Goal: Transaction & Acquisition: Purchase product/service

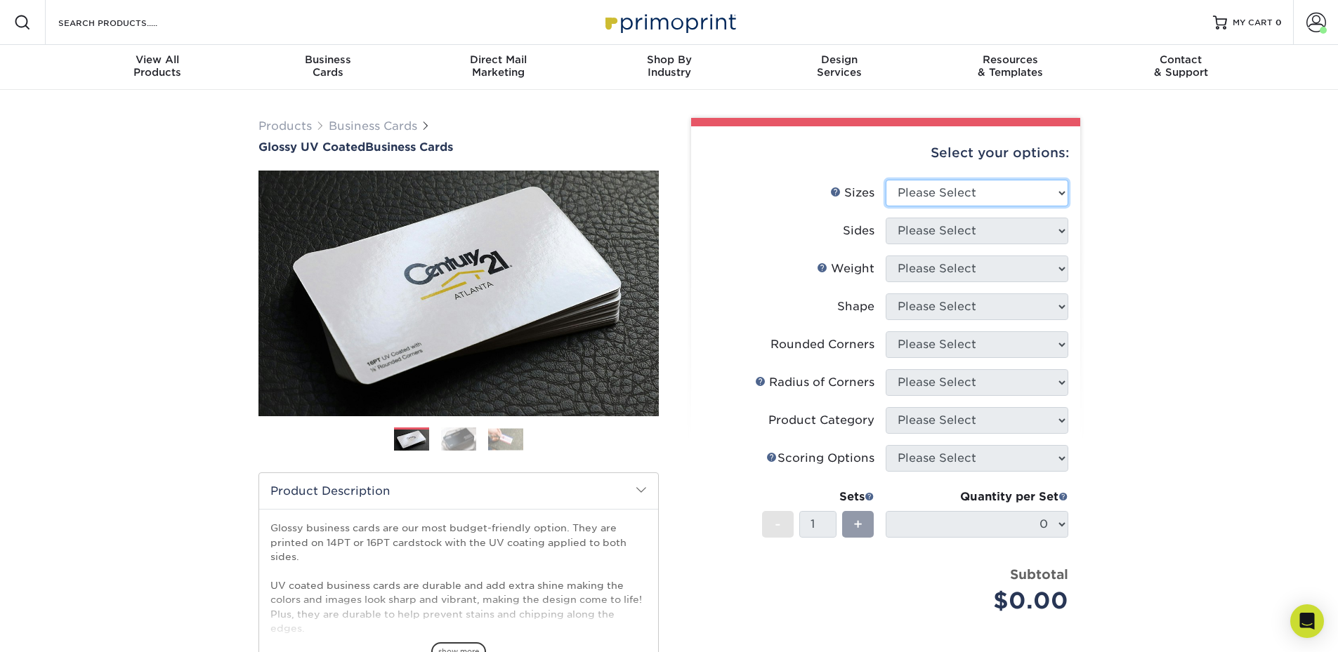
click at [926, 194] on select "Please Select 1.5" x 3.5" - Mini 1.75" x 3.5" - Mini 2" x 2" - Square 2" x 3" -…" at bounding box center [976, 193] width 183 height 27
select select "2.00x3.50"
click at [885, 180] on select "Please Select 1.5" x 3.5" - Mini 1.75" x 3.5" - Mini 2" x 2" - Square 2" x 3" -…" at bounding box center [976, 193] width 183 height 27
click at [938, 235] on select "Please Select Print Both Sides Print Front Only" at bounding box center [976, 231] width 183 height 27
select select "13abbda7-1d64-4f25-8bb2-c179b224825d"
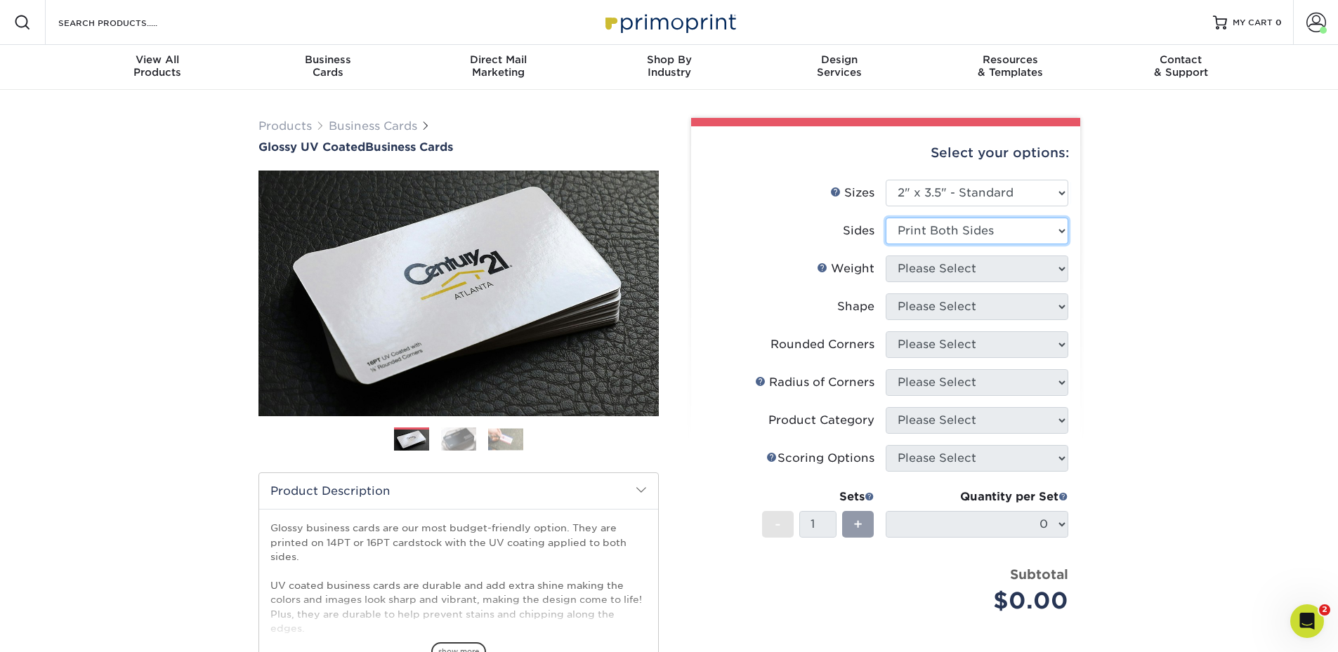
click at [885, 218] on select "Please Select Print Both Sides Print Front Only" at bounding box center [976, 231] width 183 height 27
click at [936, 275] on select "Please Select 16PT 14PT" at bounding box center [976, 269] width 183 height 27
select select "14PT"
click at [885, 256] on select "Please Select 16PT 14PT" at bounding box center [976, 269] width 183 height 27
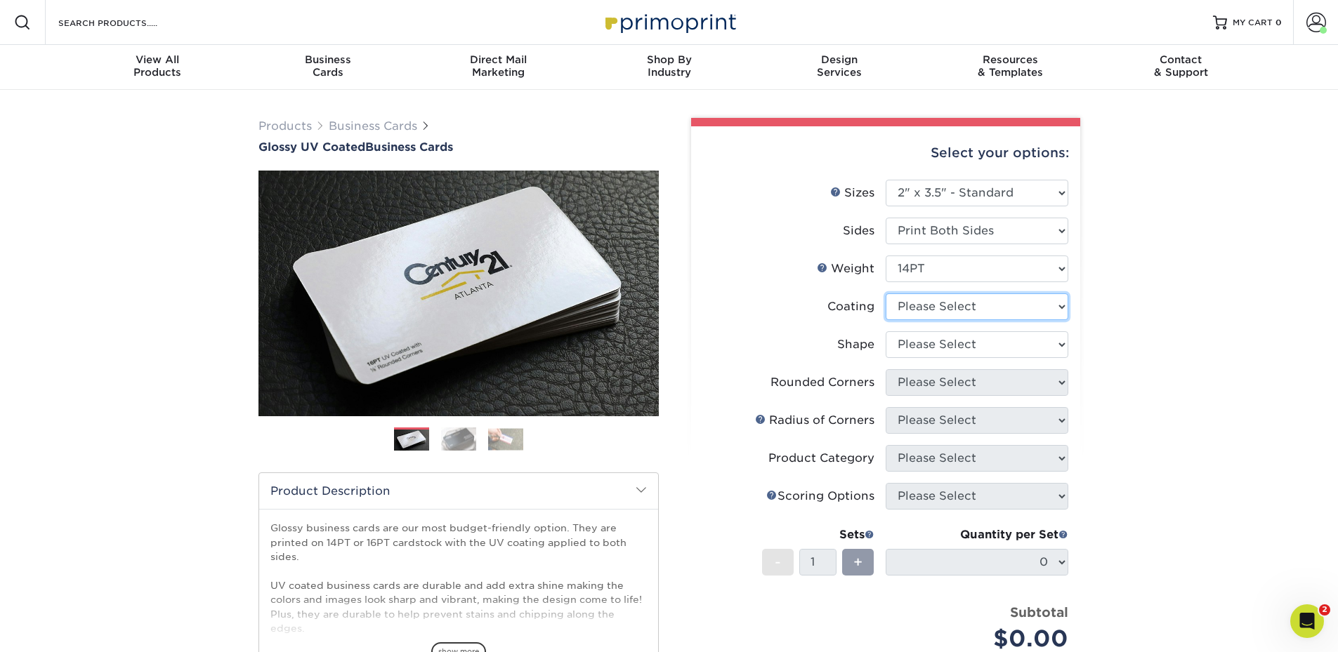
click at [922, 301] on select at bounding box center [976, 307] width 183 height 27
select select "1e8116af-acfc-44b1-83dc-8181aa338834"
click at [885, 294] on select at bounding box center [976, 307] width 183 height 27
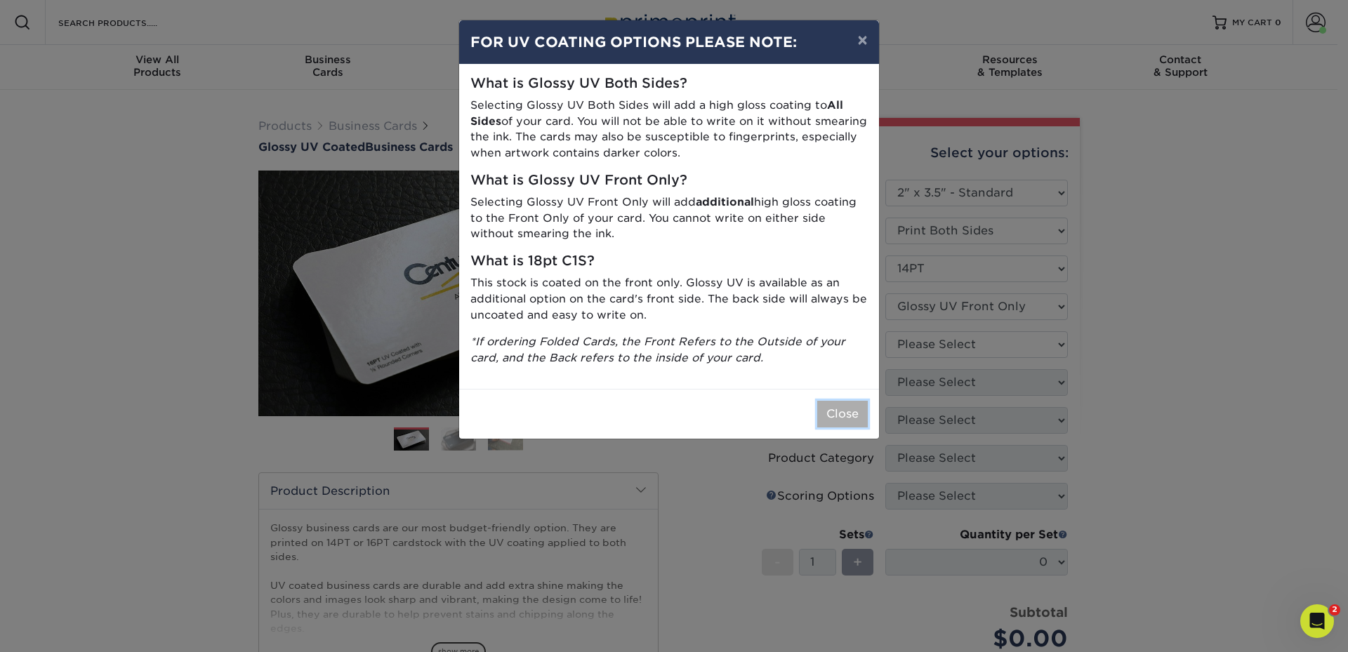
click at [829, 416] on button "Close" at bounding box center [842, 414] width 51 height 27
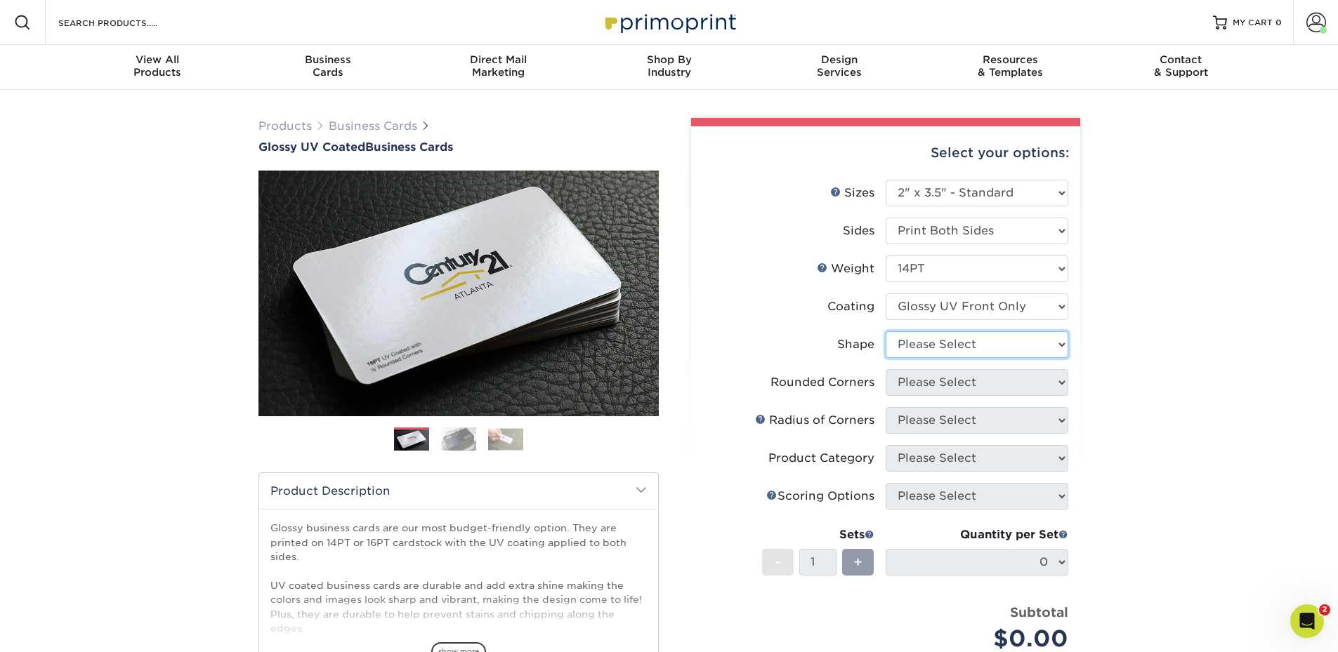
click at [895, 345] on select "Please Select Standard" at bounding box center [976, 344] width 183 height 27
select select "standard"
click at [885, 331] on select "Please Select Standard" at bounding box center [976, 344] width 183 height 27
click at [896, 386] on select "Please Select Yes - Round 2 Corners Yes - Round 4 Corners No" at bounding box center [976, 382] width 183 height 27
select select "0"
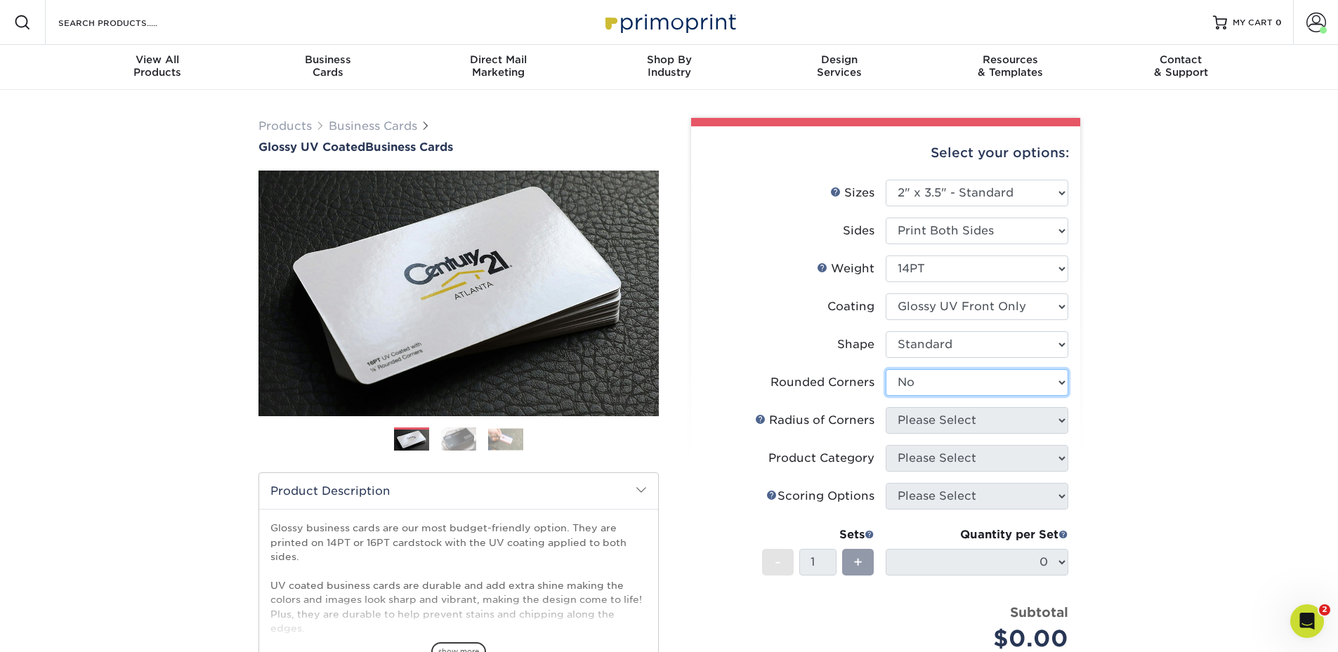
click at [885, 369] on select "Please Select Yes - Round 2 Corners Yes - Round 4 Corners No" at bounding box center [976, 382] width 183 height 27
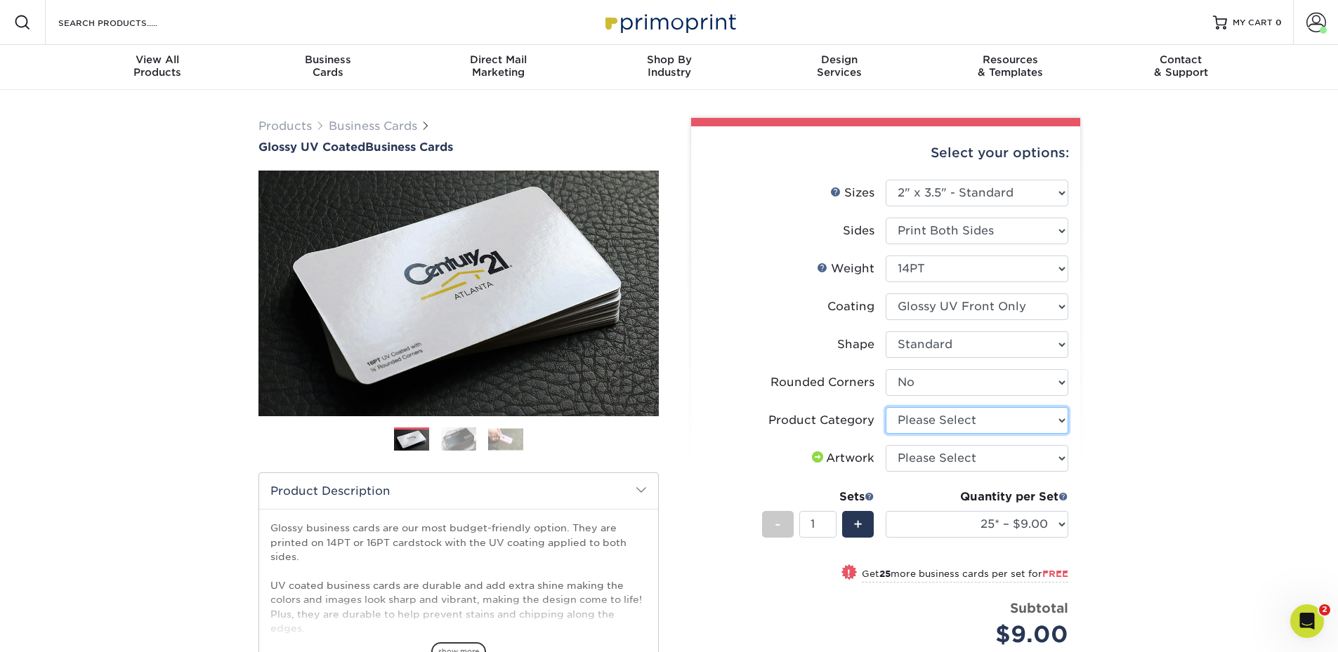
click at [921, 425] on select "Please Select Business Cards" at bounding box center [976, 420] width 183 height 27
select select "3b5148f1-0588-4f88-a218-97bcfdce65c1"
click at [885, 407] on select "Please Select Business Cards" at bounding box center [976, 420] width 183 height 27
click at [909, 457] on select "Please Select I will upload files I need a design - $100" at bounding box center [976, 458] width 183 height 27
select select "upload"
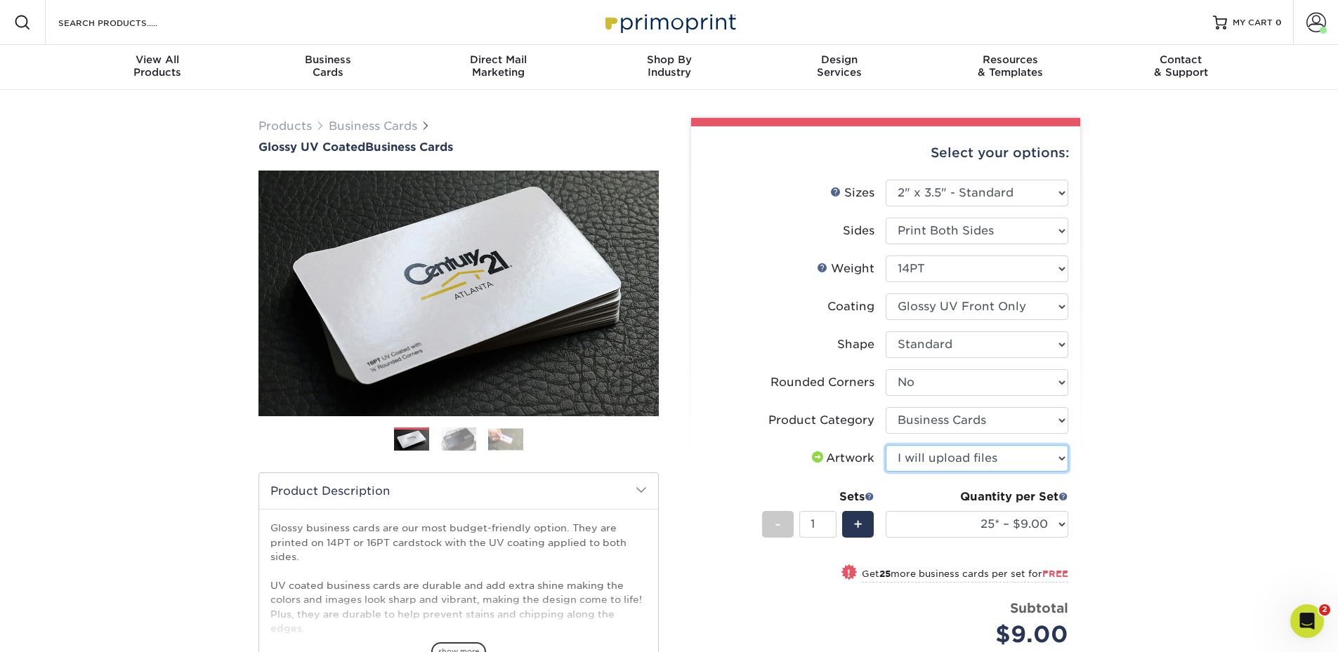
click at [885, 445] on select "Please Select I will upload files I need a design - $100" at bounding box center [976, 458] width 183 height 27
click at [912, 527] on select "25* – $9.00 50* – $9.00 100* – $9.00 250* – $17.00 500 – $33.00 1000 – $42.00 2…" at bounding box center [976, 524] width 183 height 27
select select "500 – $33.00"
click at [885, 511] on select "25* – $9.00 50* – $9.00 100* – $9.00 250* – $17.00 500 – $33.00 1000 – $42.00 2…" at bounding box center [976, 524] width 183 height 27
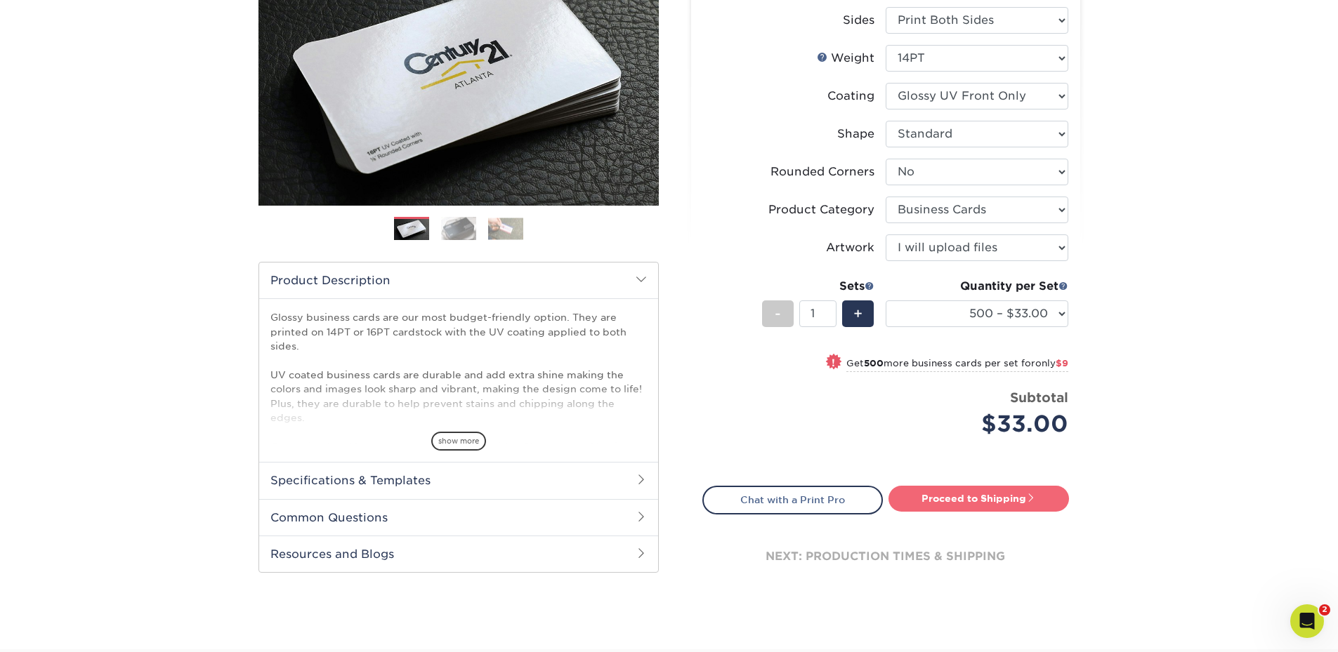
click at [995, 507] on link "Proceed to Shipping" at bounding box center [978, 498] width 180 height 25
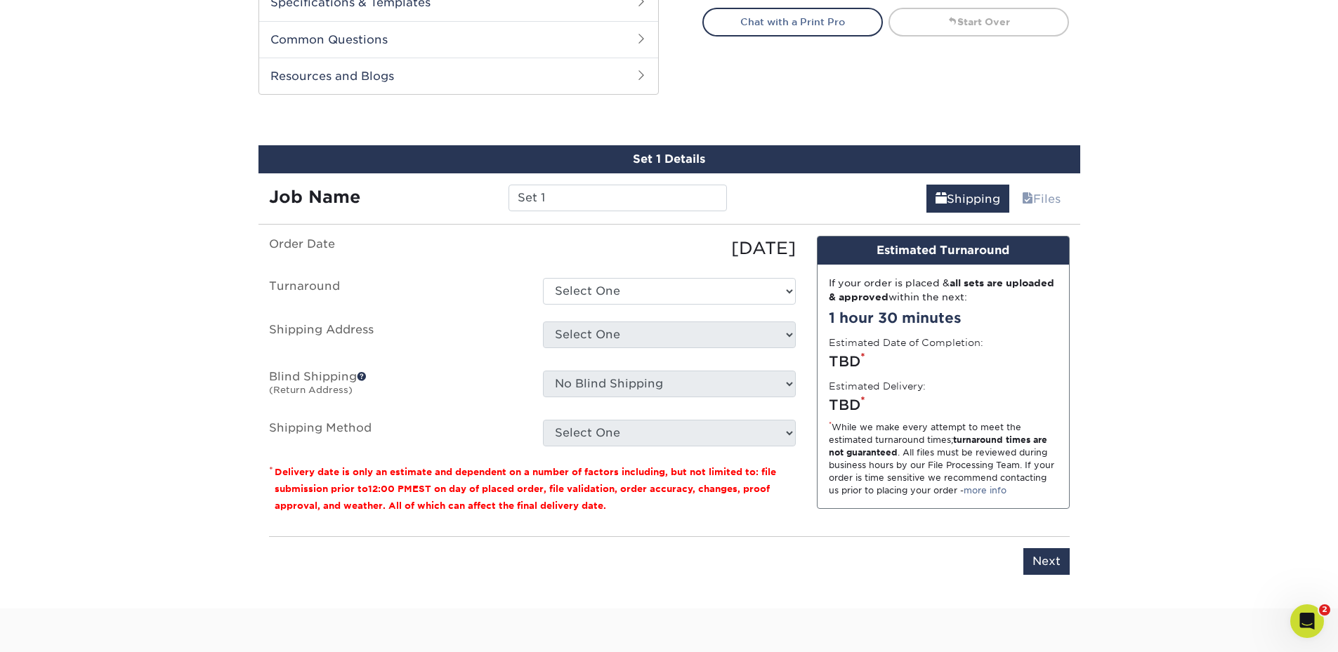
scroll to position [735, 0]
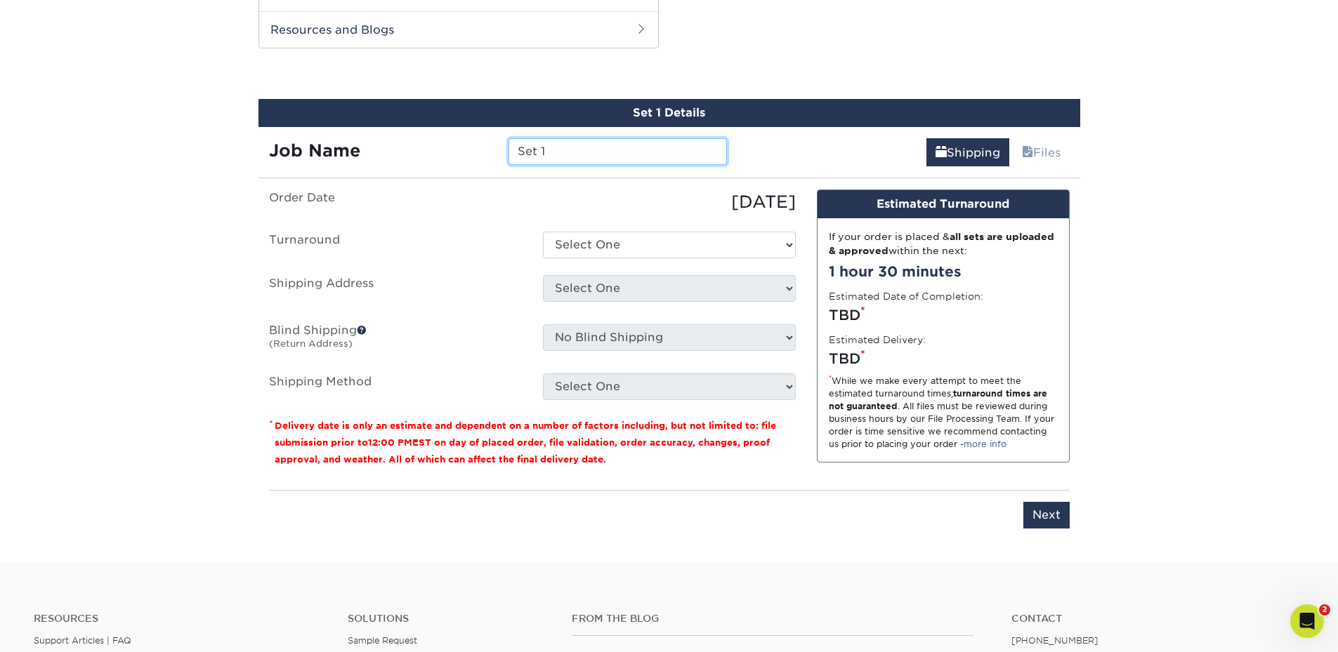
drag, startPoint x: 546, startPoint y: 146, endPoint x: 237, endPoint y: 150, distance: 309.7
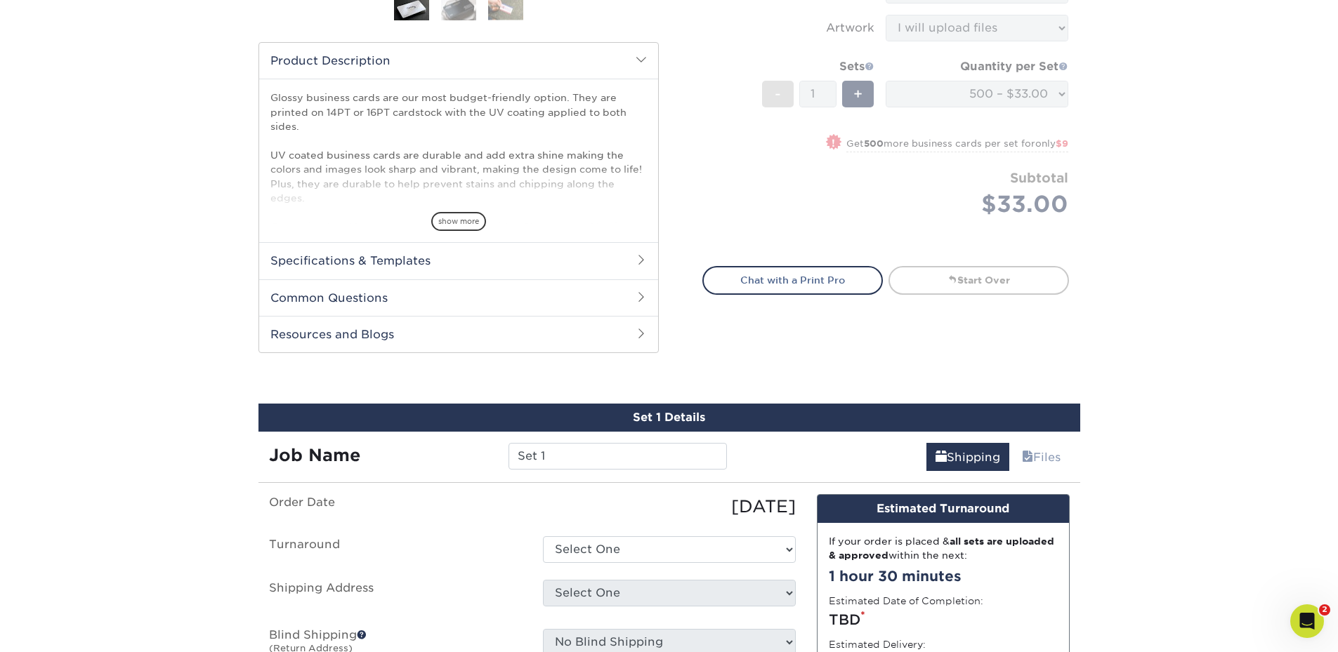
scroll to position [711, 0]
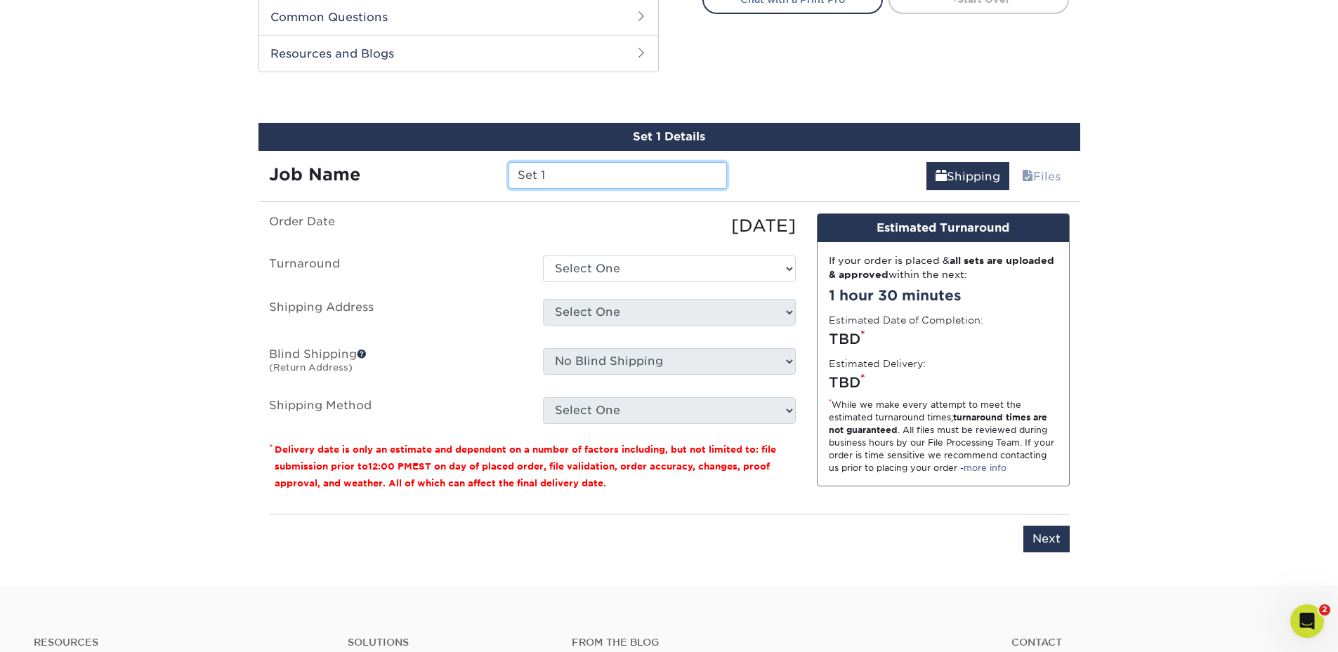
click at [556, 180] on input "Set 1" at bounding box center [617, 175] width 218 height 27
drag, startPoint x: 556, startPoint y: 178, endPoint x: 421, endPoint y: 177, distance: 135.5
click at [419, 177] on div "Job Name Set 1" at bounding box center [498, 175] width 480 height 27
type input "Kevin Gilbert - Cards"
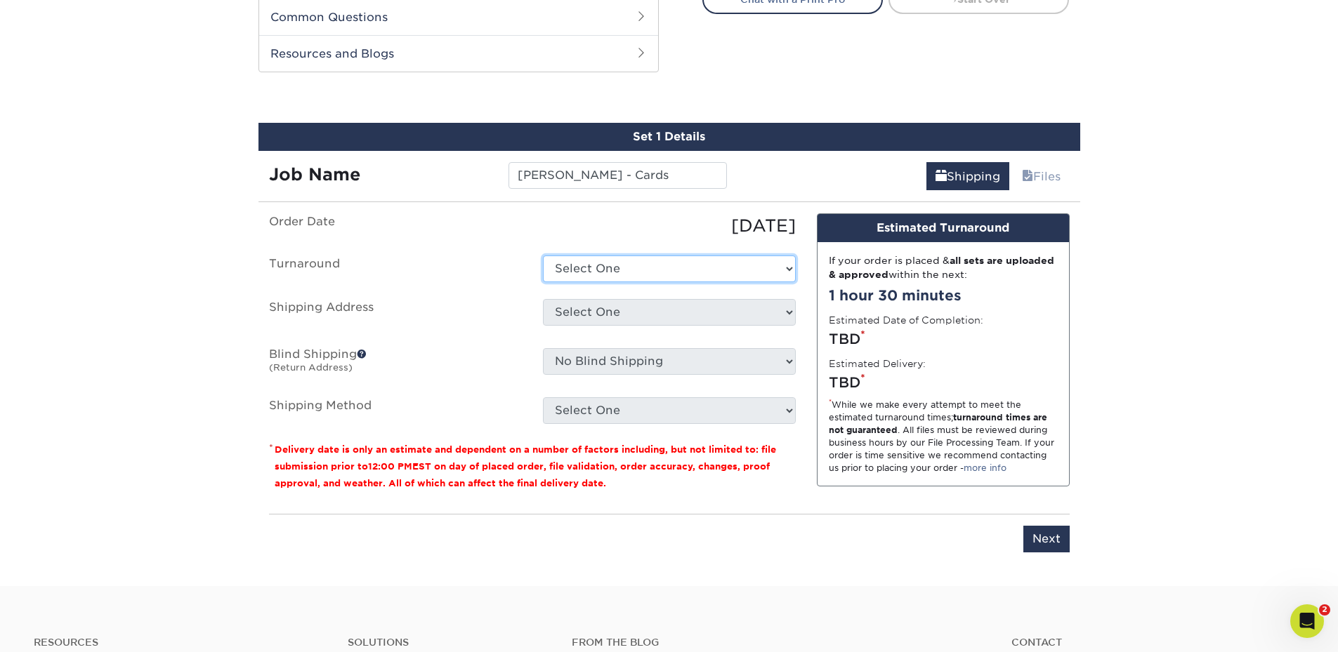
click at [578, 265] on select "Select One 2-4 Business Days 2 Day Next Business Day" at bounding box center [669, 269] width 253 height 27
select select "4ed5b183-8b0a-4e92-90c2-1c9810e7d032"
click at [543, 256] on select "Select One 2-4 Business Days 2 Day Next Business Day" at bounding box center [669, 269] width 253 height 27
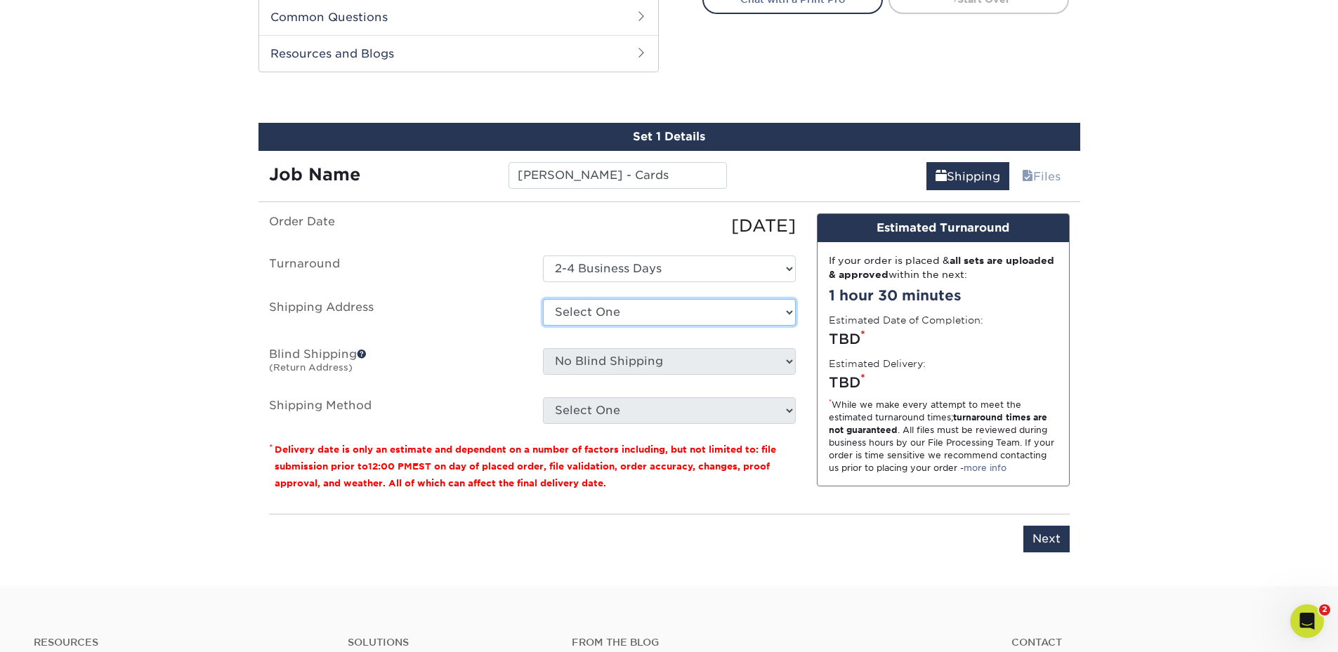
click at [585, 317] on select "Select One ABQ - BHI ABQ - EITS DEN - BHI DEN - EITS GJ LC Lindsay Michael Nico…" at bounding box center [669, 312] width 253 height 27
select select "279359"
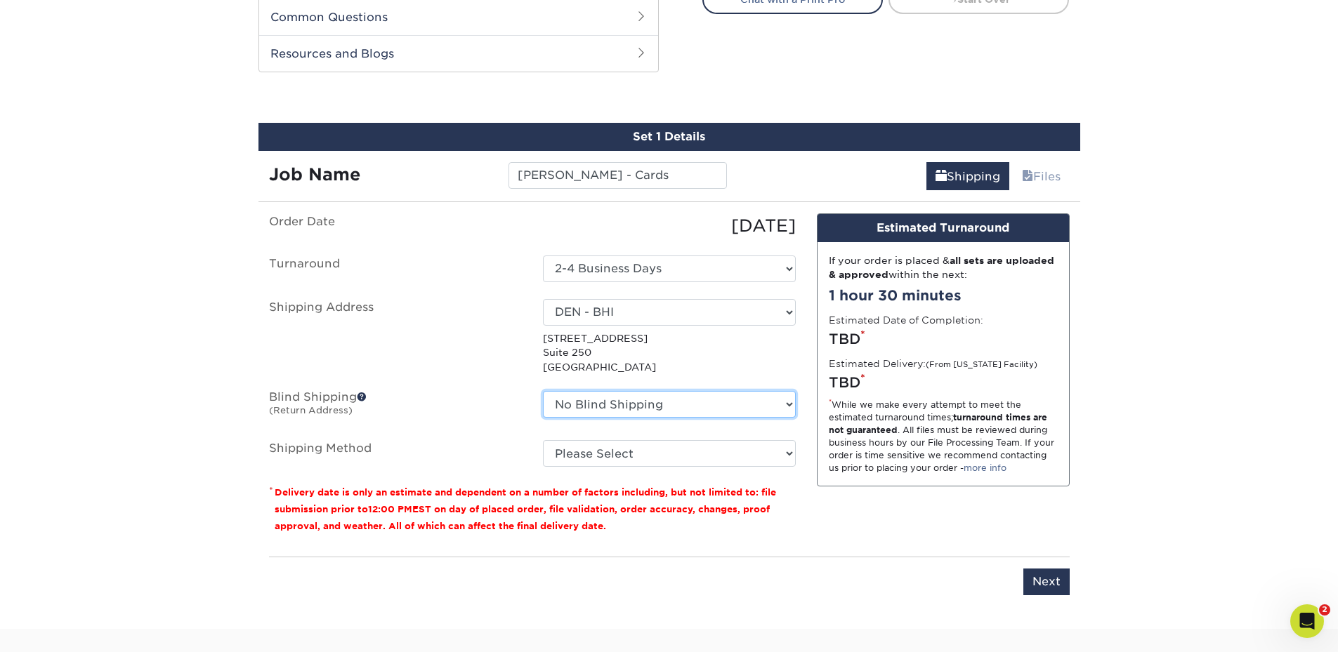
click at [575, 404] on select "No Blind Shipping ABQ - BHI ABQ - EITS DEN - BHI DEN - EITS GJ LC Lindsay Micha…" at bounding box center [669, 404] width 253 height 27
click at [571, 393] on select "No Blind Shipping ABQ - BHI ABQ - EITS DEN - BHI DEN - EITS GJ LC Lindsay Micha…" at bounding box center [669, 404] width 253 height 27
click at [555, 452] on select "Please Select Ground Shipping (+$8.96) 3 Day Shipping Service (+$15.38) 2 Day A…" at bounding box center [669, 453] width 253 height 27
select select "03"
click at [543, 440] on select "Please Select Ground Shipping (+$8.96) 3 Day Shipping Service (+$15.38) 2 Day A…" at bounding box center [669, 453] width 253 height 27
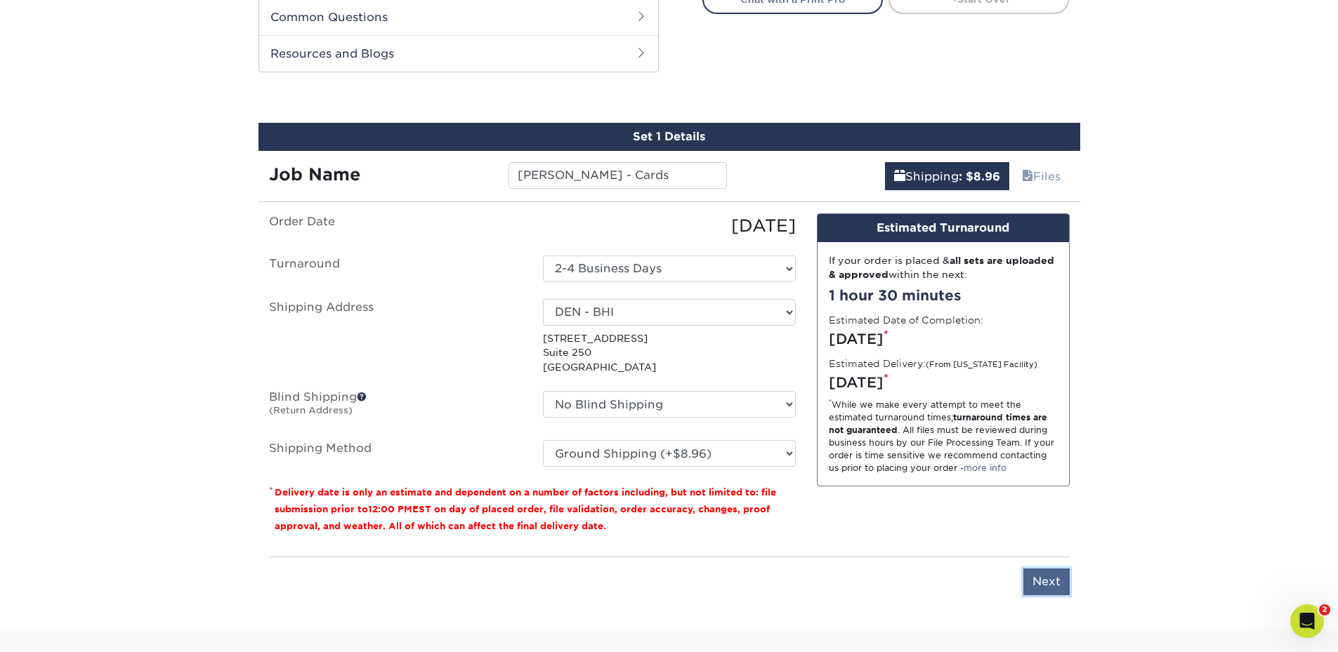
click at [1052, 591] on input "Next" at bounding box center [1046, 582] width 46 height 27
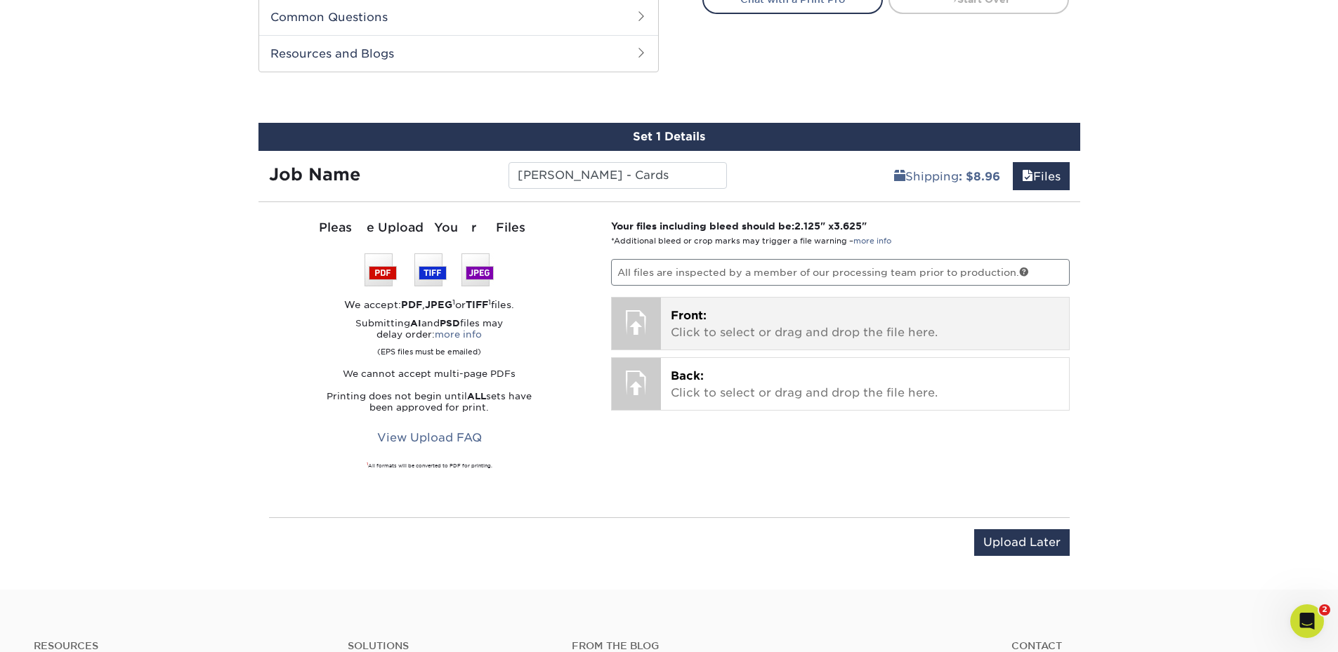
click at [778, 317] on p "Front: Click to select or drag and drop the file here." at bounding box center [865, 325] width 388 height 34
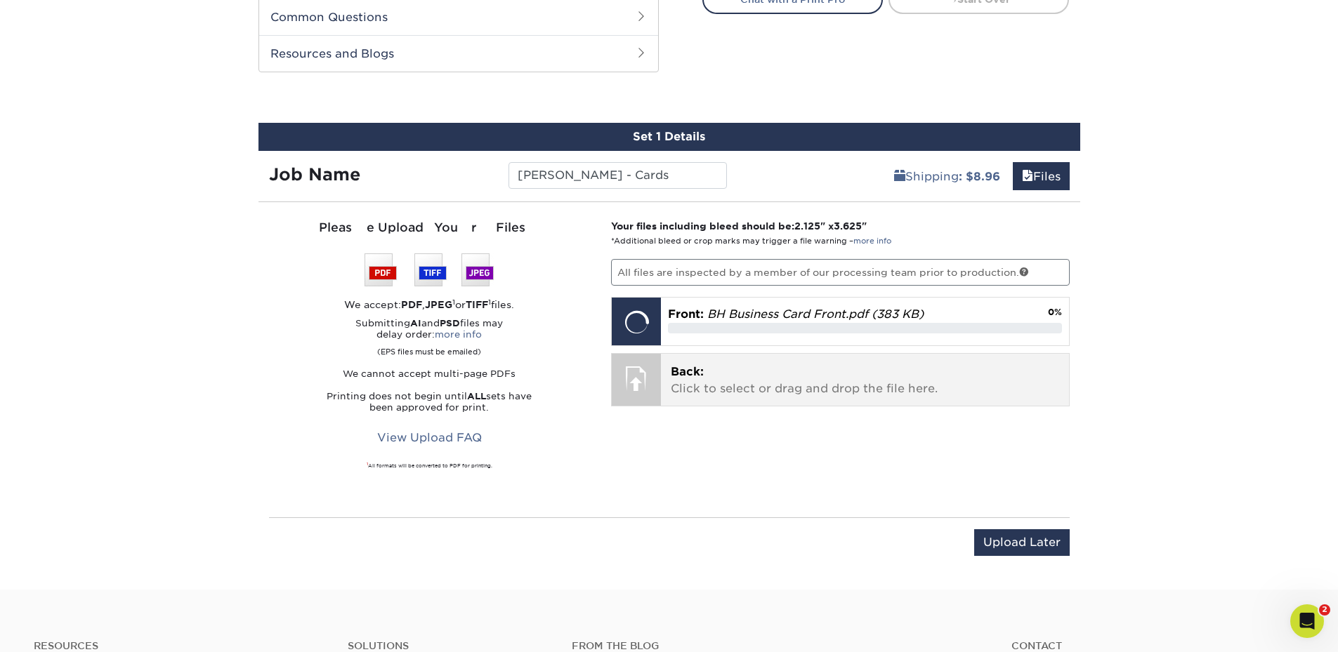
click at [772, 391] on p "Back: Click to select or drag and drop the file here." at bounding box center [865, 381] width 388 height 34
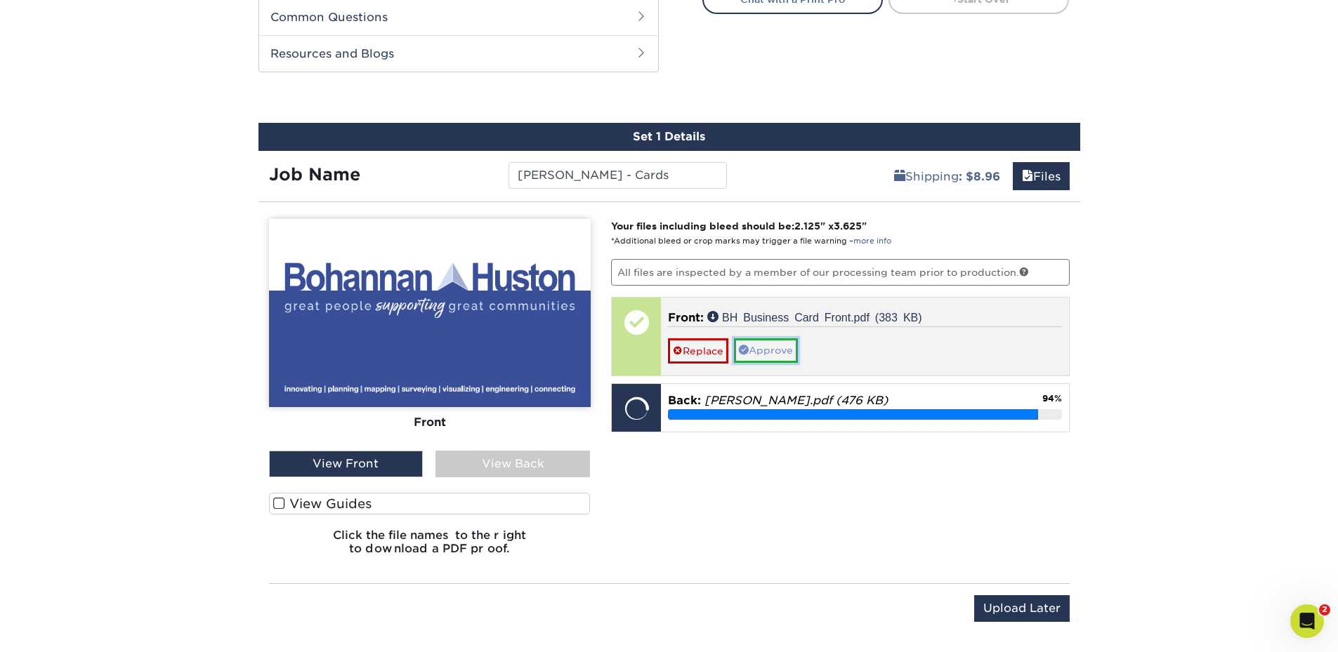
click at [787, 356] on link "Approve" at bounding box center [766, 350] width 64 height 24
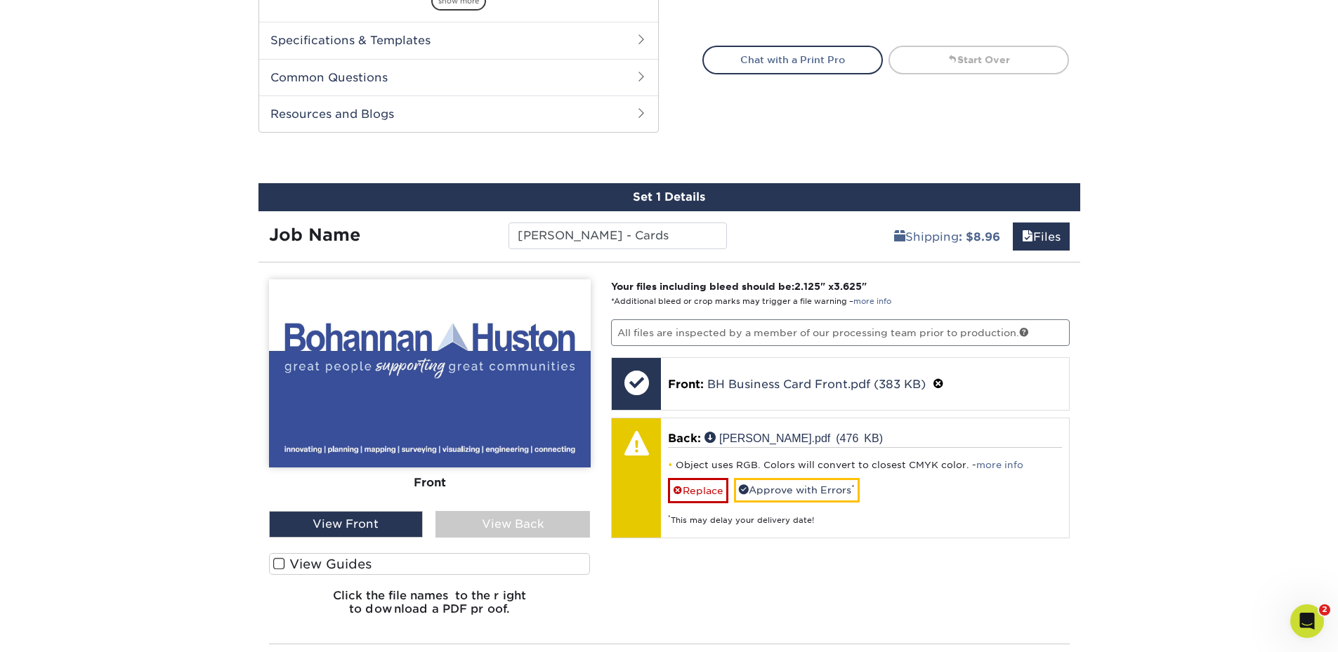
scroll to position [791, 0]
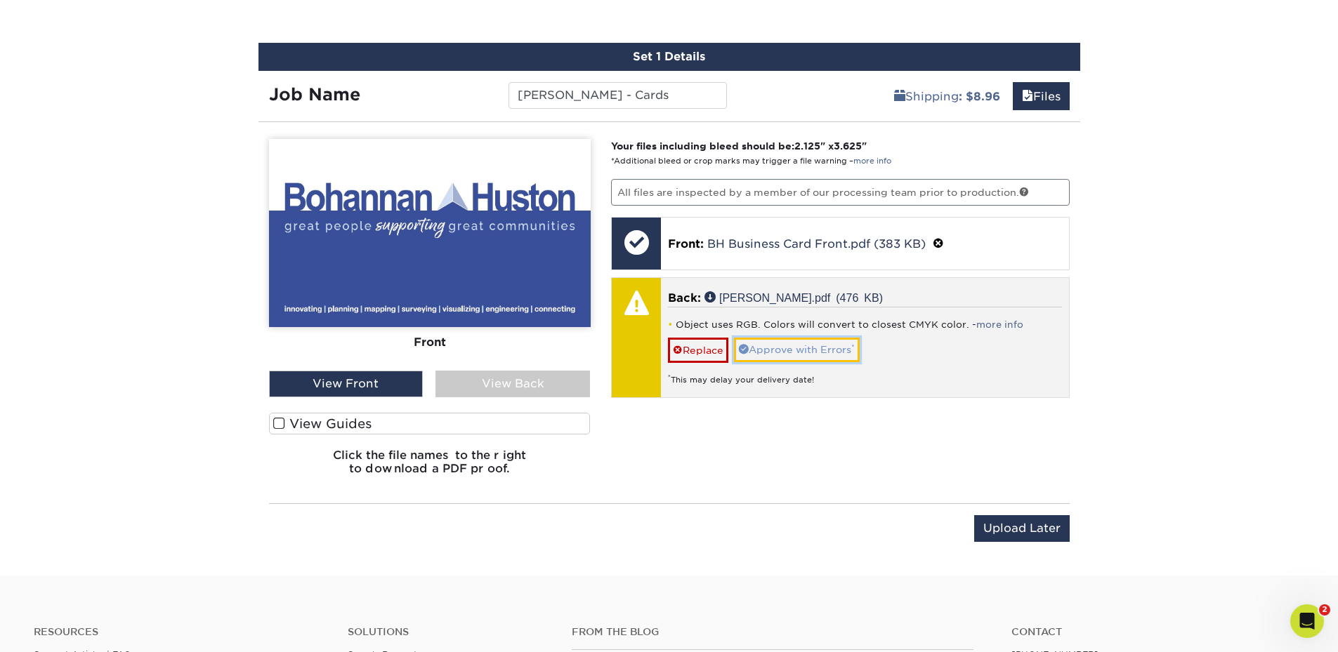
click at [823, 355] on link "Approve with Errors *" at bounding box center [797, 350] width 126 height 24
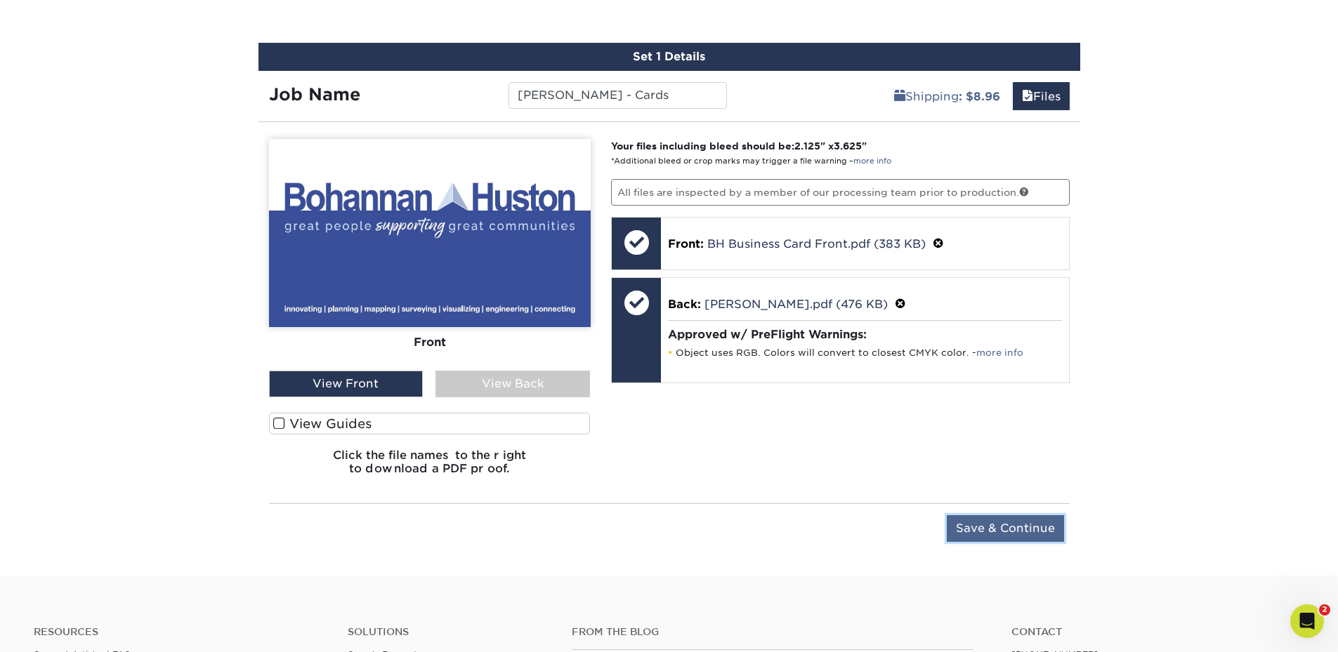
click at [975, 530] on input "Save & Continue" at bounding box center [1005, 528] width 117 height 27
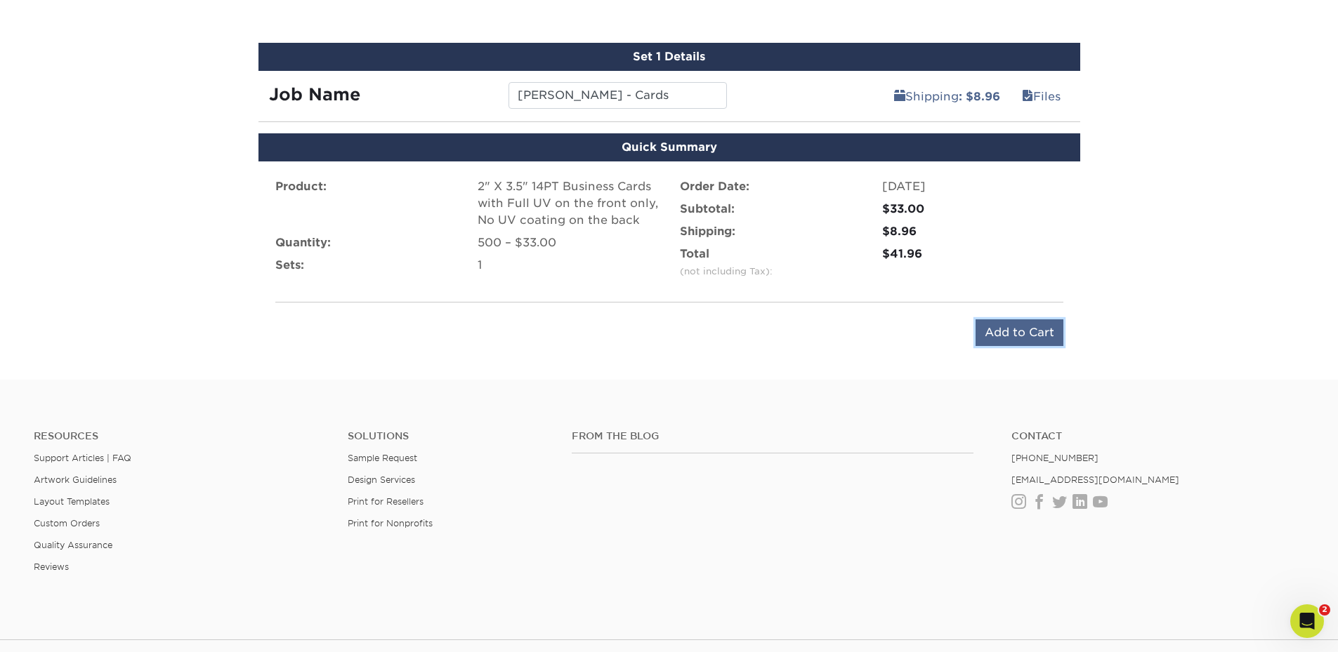
click at [1006, 338] on input "Add to Cart" at bounding box center [1019, 333] width 88 height 27
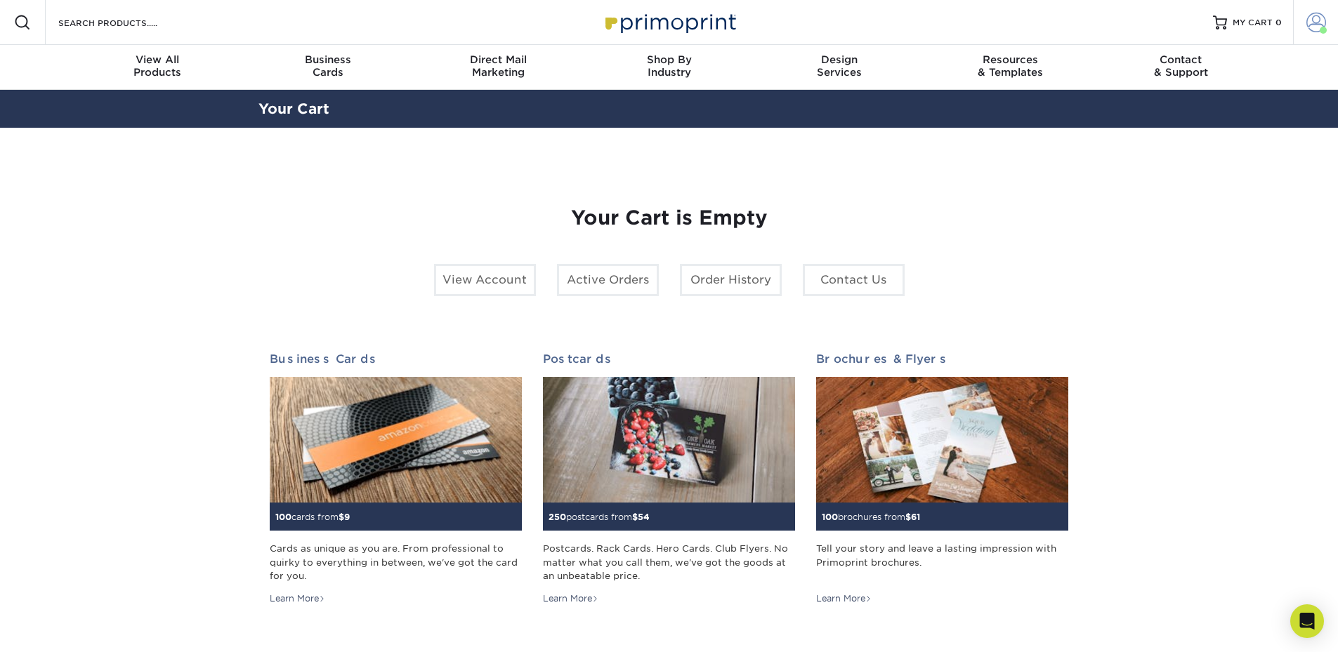
click at [1306, 25] on span at bounding box center [1316, 23] width 20 height 20
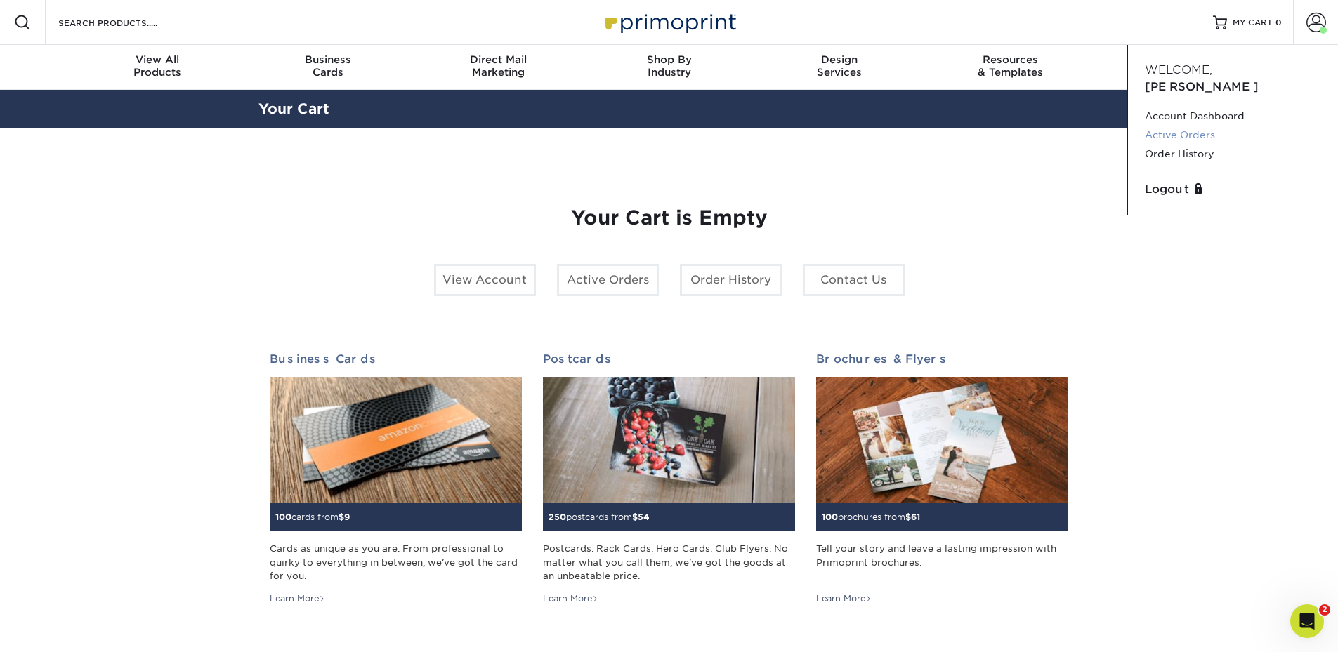
click at [1204, 126] on link "Active Orders" at bounding box center [1233, 135] width 176 height 19
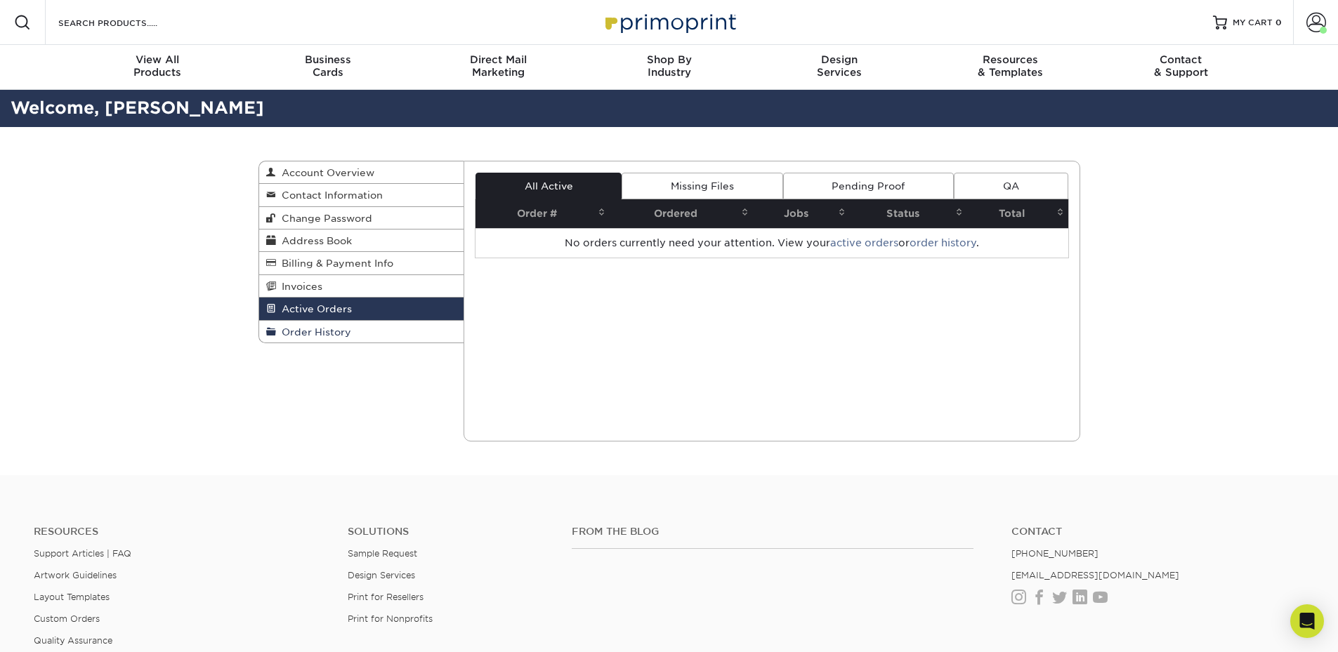
click at [265, 327] on link "Order History" at bounding box center [361, 332] width 205 height 22
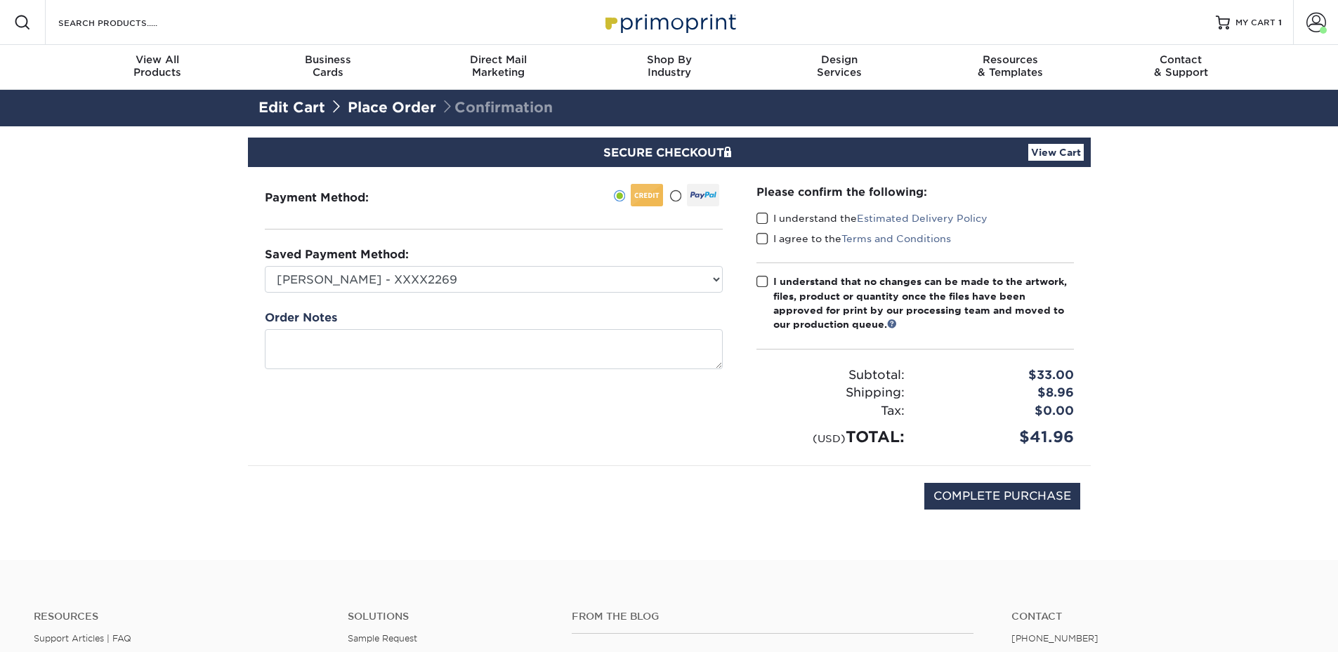
click at [298, 261] on label "Saved Payment Method:" at bounding box center [337, 254] width 144 height 17
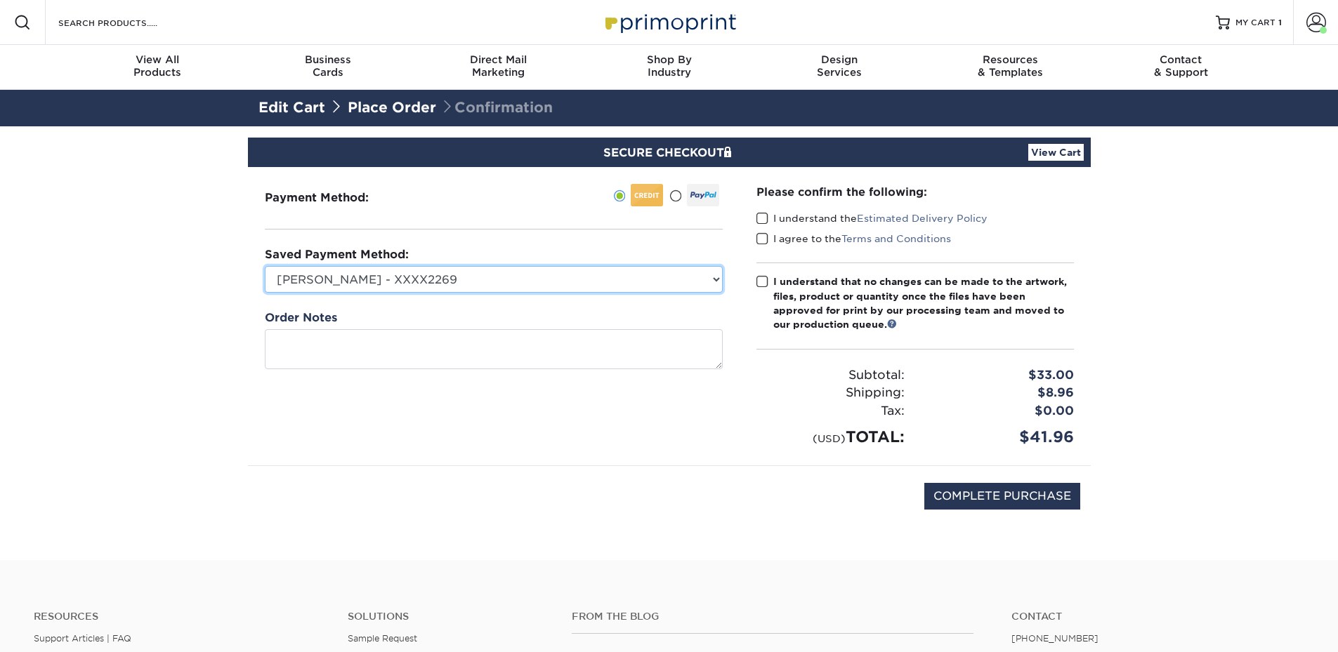
click at [296, 277] on select "[PERSON_NAME] - XXXX2269 MasterCard - XXXX1282 [PERSON_NAME] - XXXX5524 New Cre…" at bounding box center [494, 279] width 458 height 27
select select "73023"
click at [265, 266] on select "[PERSON_NAME] - XXXX2269 MasterCard - XXXX1282 [PERSON_NAME] - XXXX5524 New Cre…" at bounding box center [494, 279] width 458 height 27
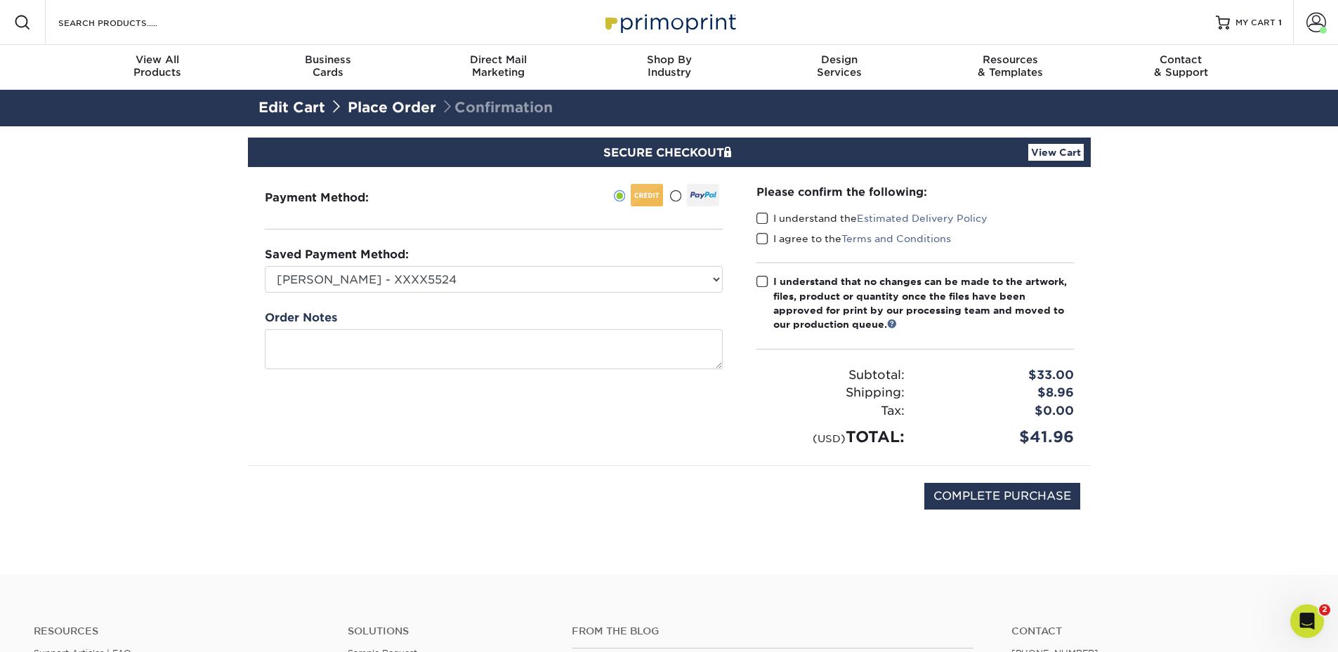
click at [767, 220] on span at bounding box center [762, 218] width 12 height 13
click at [0, 0] on input "I understand the Estimated Delivery Policy" at bounding box center [0, 0] width 0 height 0
click at [762, 240] on span at bounding box center [762, 238] width 12 height 13
click at [0, 0] on input "I agree to the Terms and Conditions" at bounding box center [0, 0] width 0 height 0
click at [758, 284] on span at bounding box center [762, 281] width 12 height 13
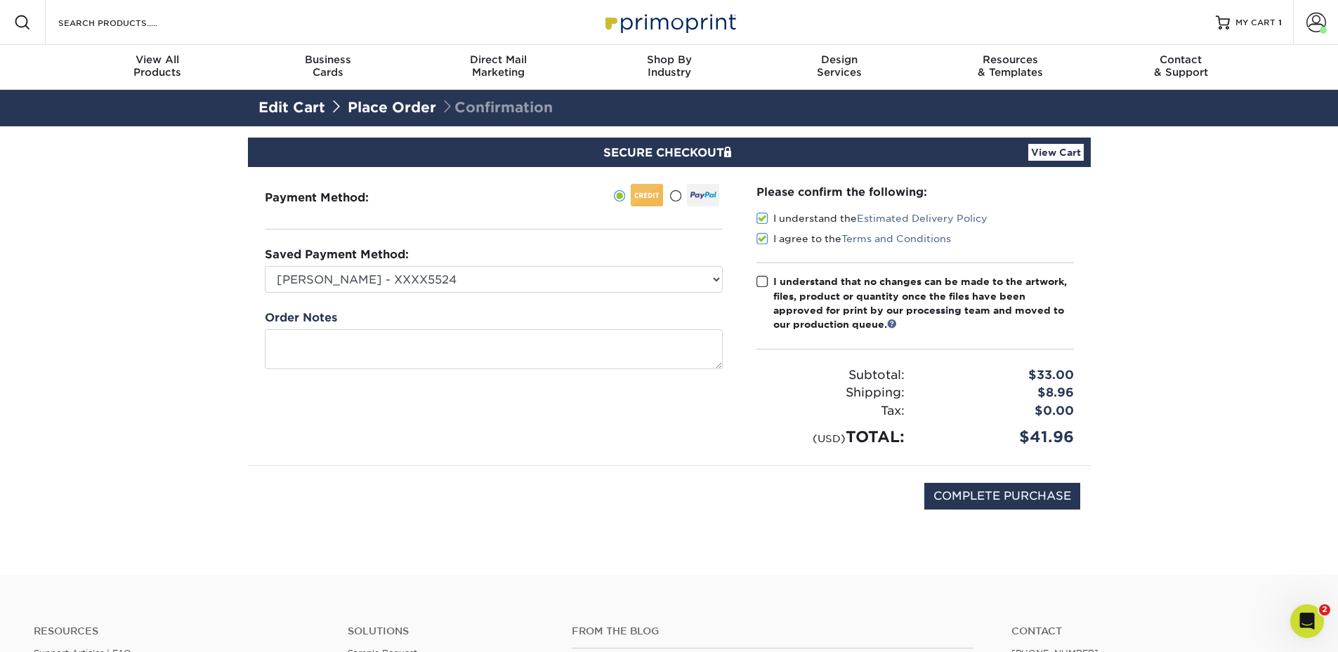
click at [0, 0] on input "I understand that no changes can be made to the artwork, files, product or quan…" at bounding box center [0, 0] width 0 height 0
click at [941, 486] on input "COMPLETE PURCHASE" at bounding box center [1002, 496] width 156 height 27
type input "PROCESSING, PLEASE WAIT..."
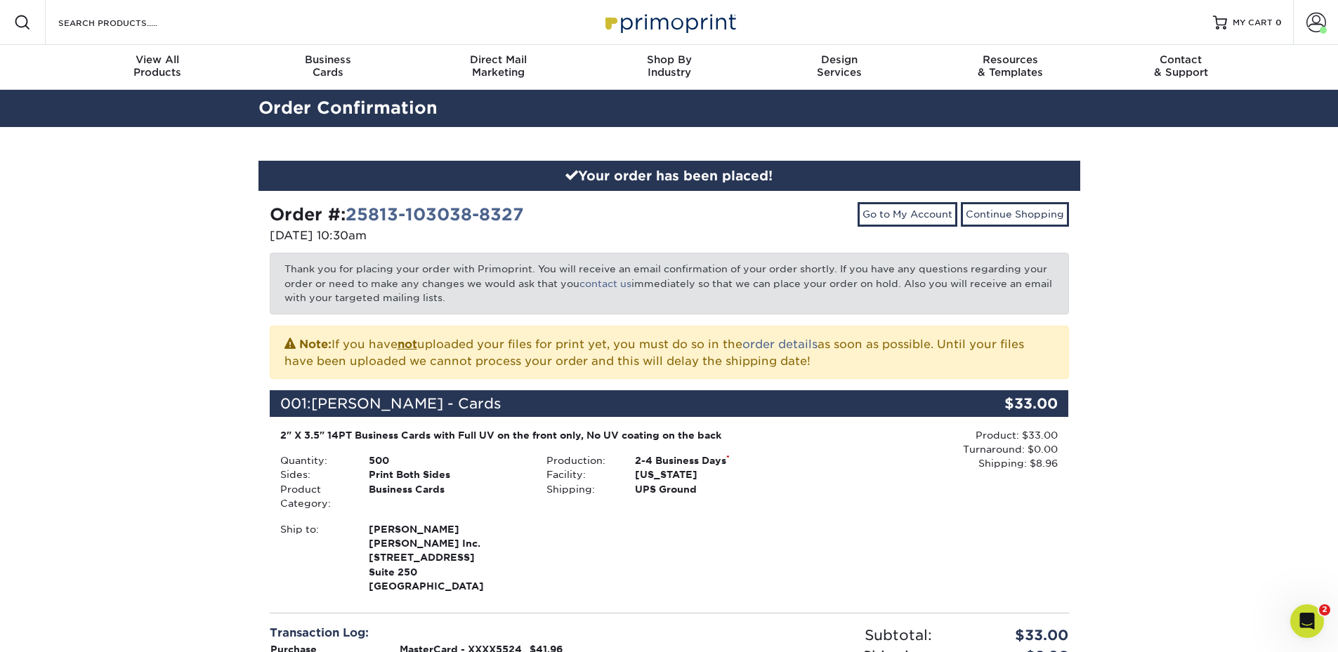
scroll to position [430, 0]
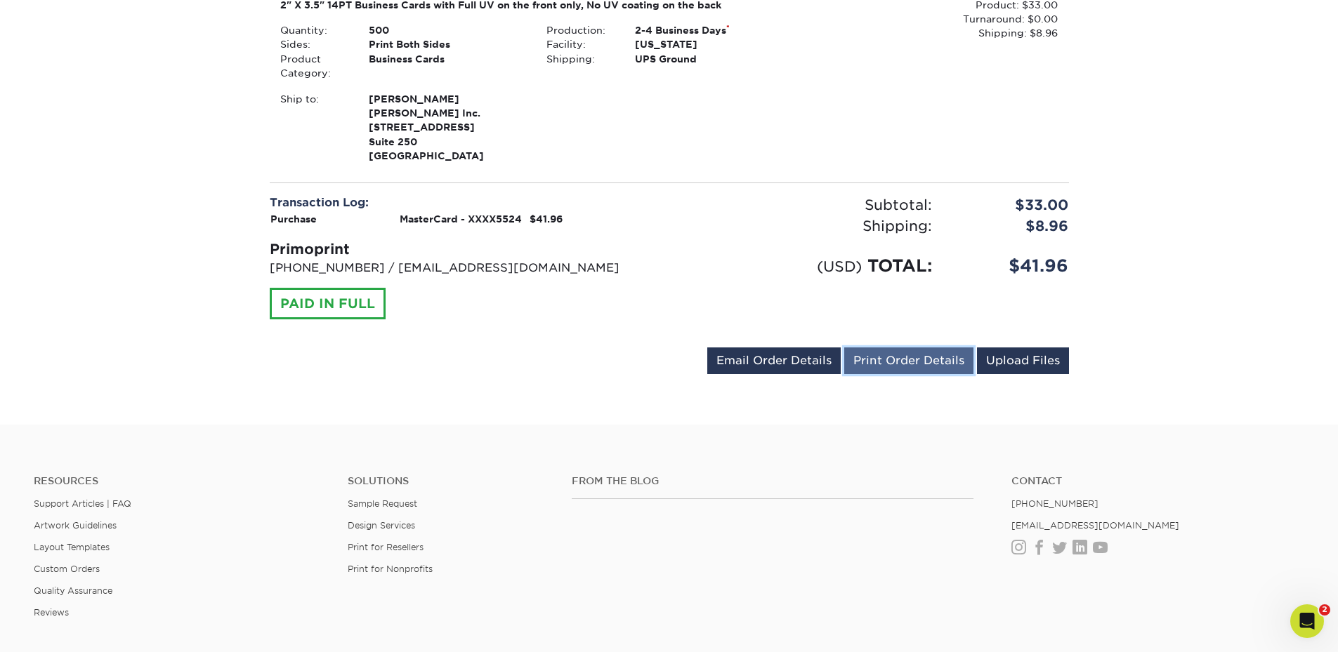
click at [953, 363] on link "Print Order Details" at bounding box center [908, 361] width 129 height 27
